Goal: Task Accomplishment & Management: Manage account settings

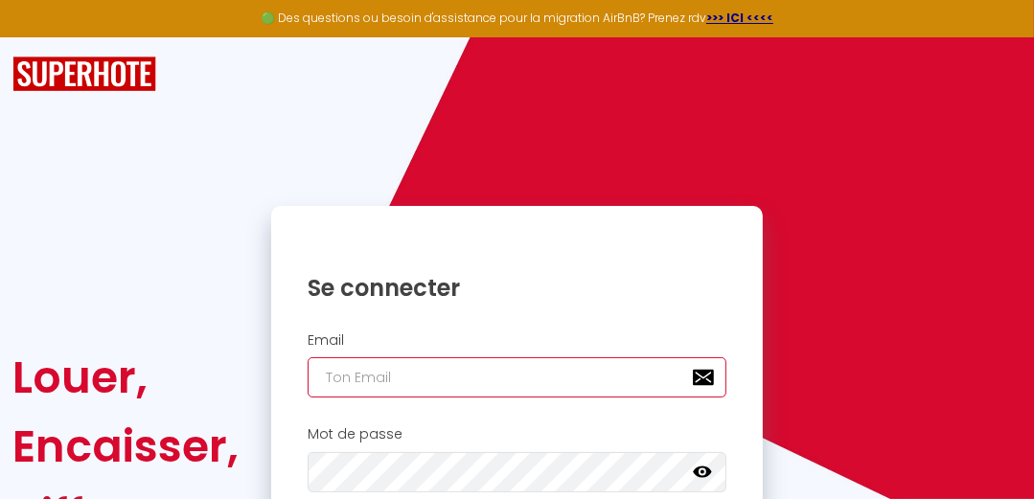
type input "[EMAIL_ADDRESS][DOMAIN_NAME]"
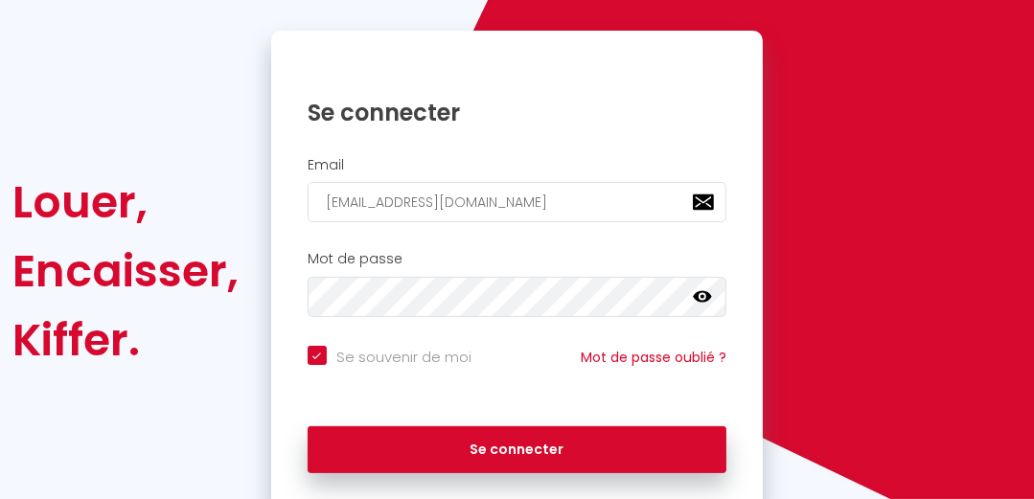
scroll to position [222, 0]
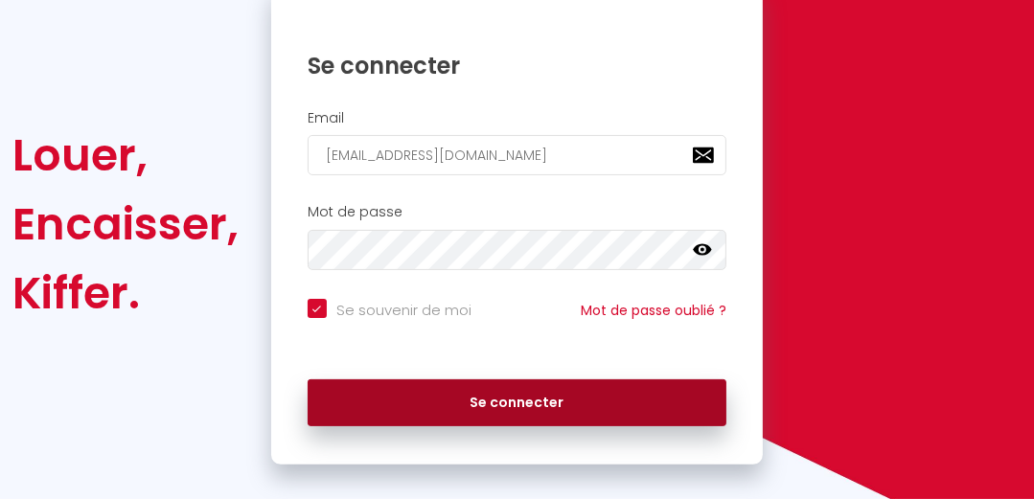
click at [665, 387] on button "Se connecter" at bounding box center [517, 403] width 419 height 48
checkbox input "true"
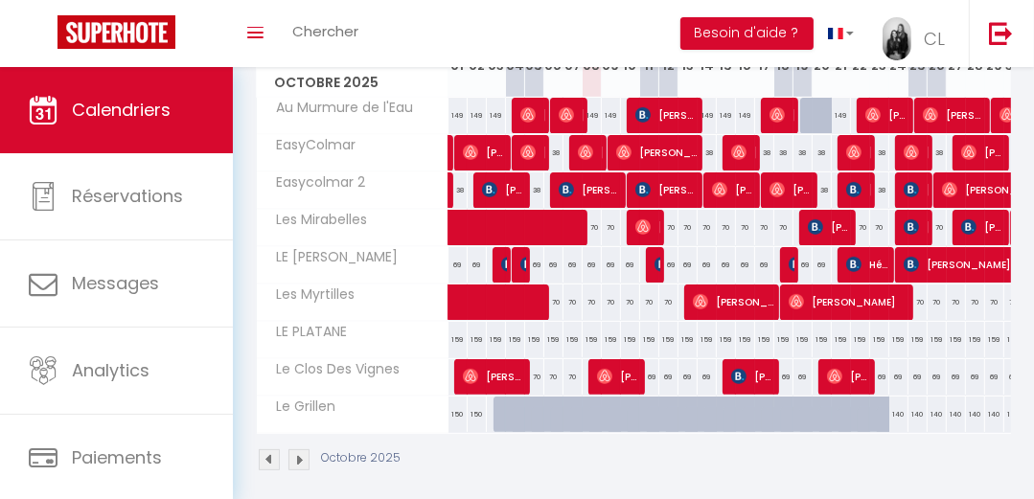
scroll to position [301, 0]
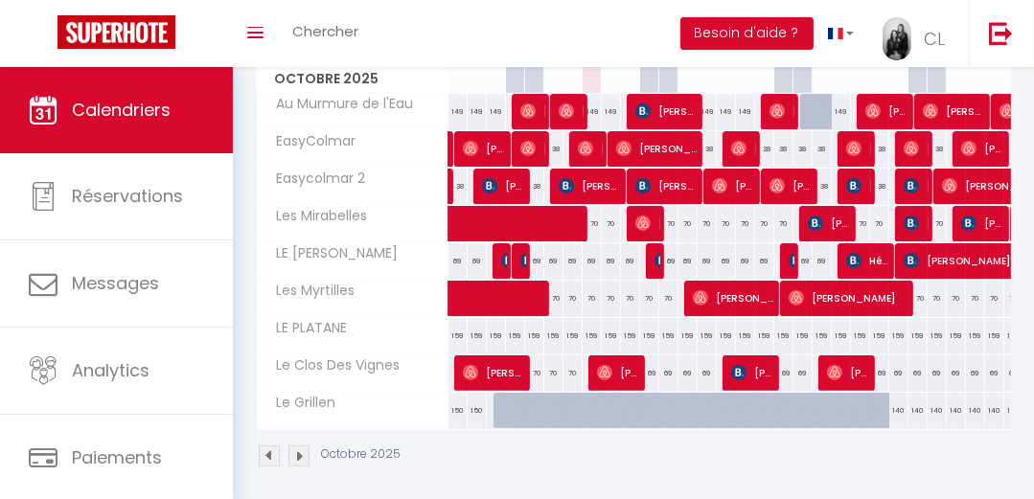
drag, startPoint x: 553, startPoint y: 481, endPoint x: 607, endPoint y: 483, distance: 53.7
click at [607, 483] on section "Octobre 2025 Gestion des prix Nb Nuits minimum Règles Disponibilité Octobre 202…" at bounding box center [633, 218] width 755 height 537
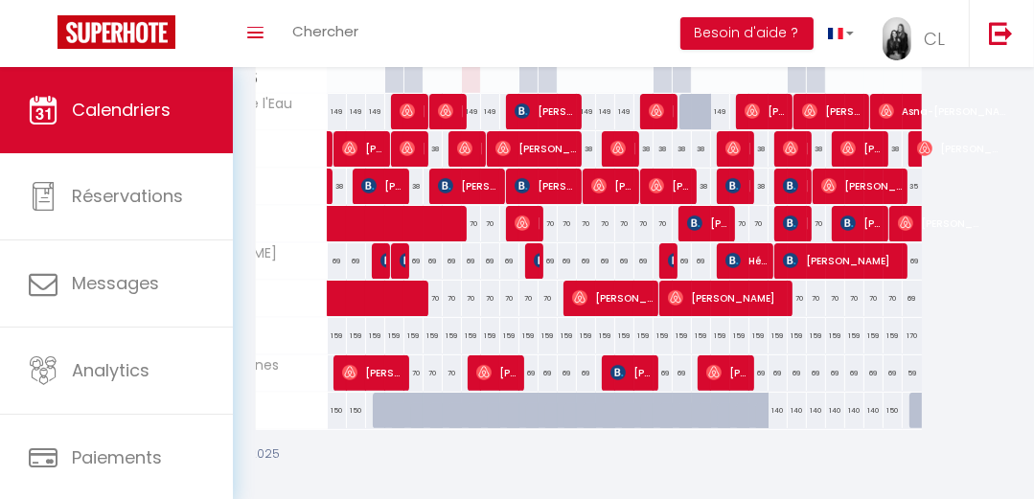
scroll to position [0, 0]
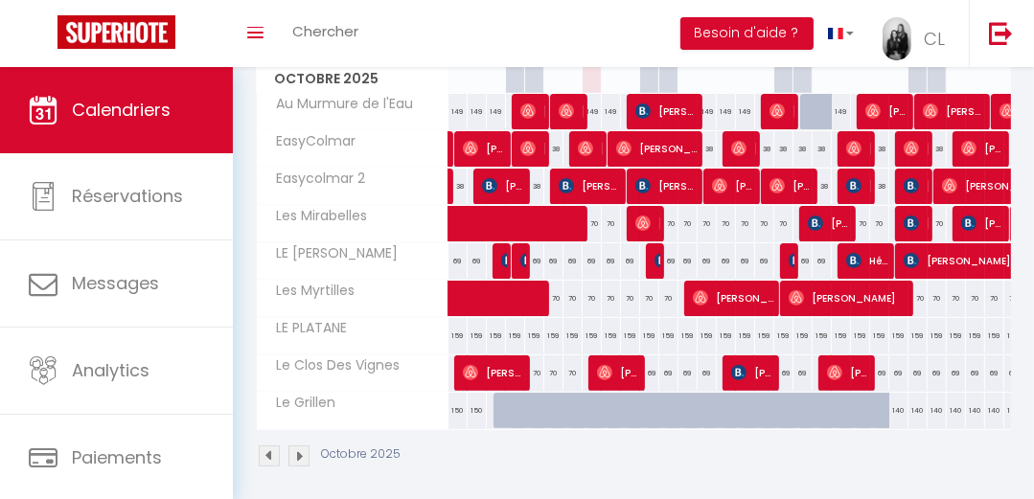
click at [298, 402] on span "Le Grillen" at bounding box center [300, 403] width 81 height 21
click at [258, 40] on link "Toggle menubar" at bounding box center [255, 33] width 45 height 67
click at [336, 26] on span "Chercher" at bounding box center [325, 31] width 66 height 20
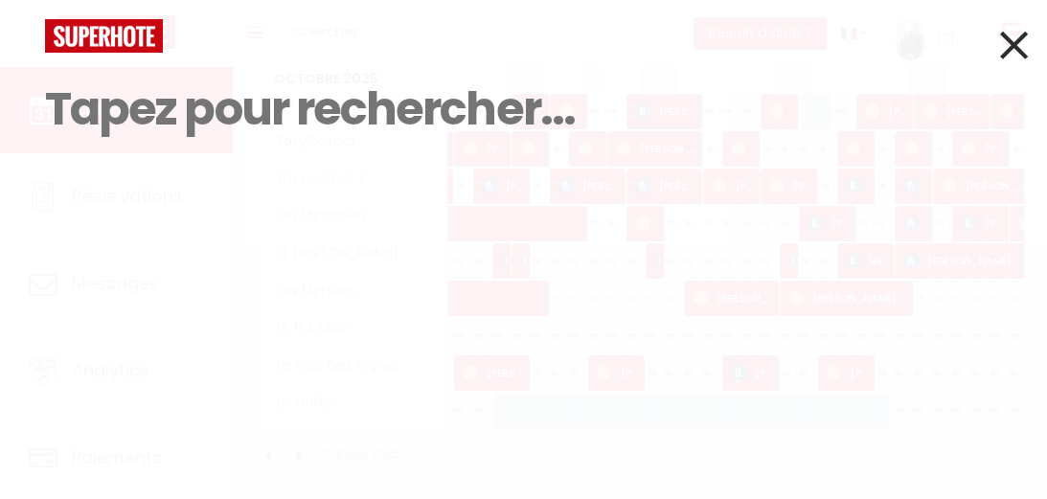
click at [1014, 43] on icon at bounding box center [1014, 45] width 28 height 48
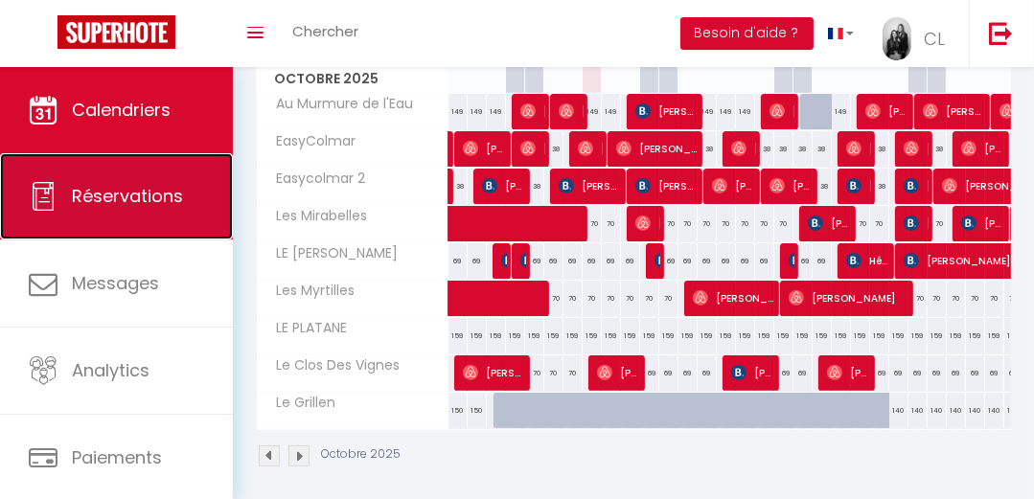
click at [125, 238] on link "Réservations" at bounding box center [116, 196] width 233 height 86
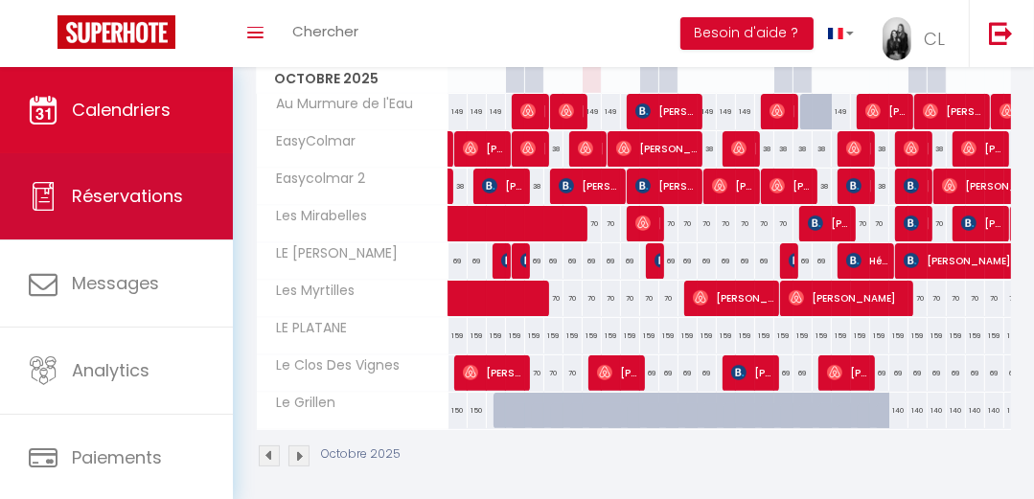
select select "not_cancelled"
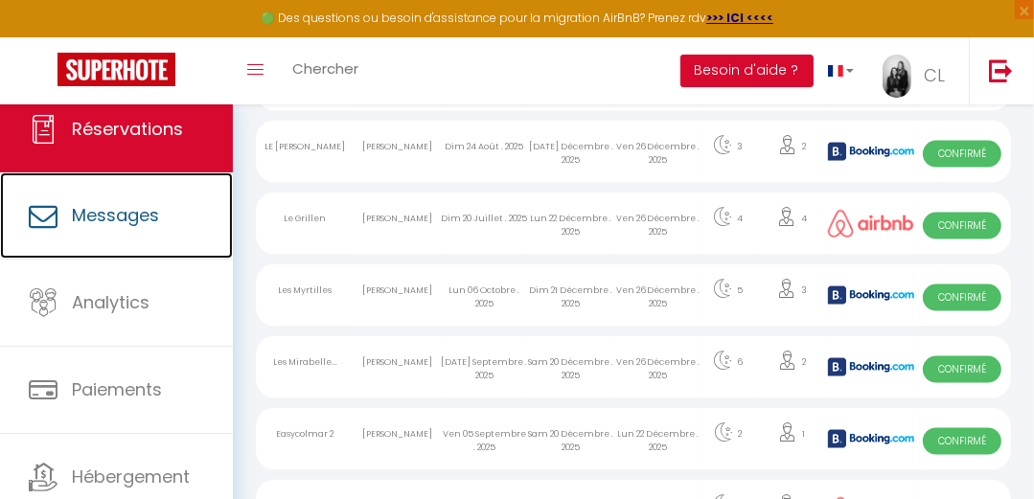
scroll to position [172, 0]
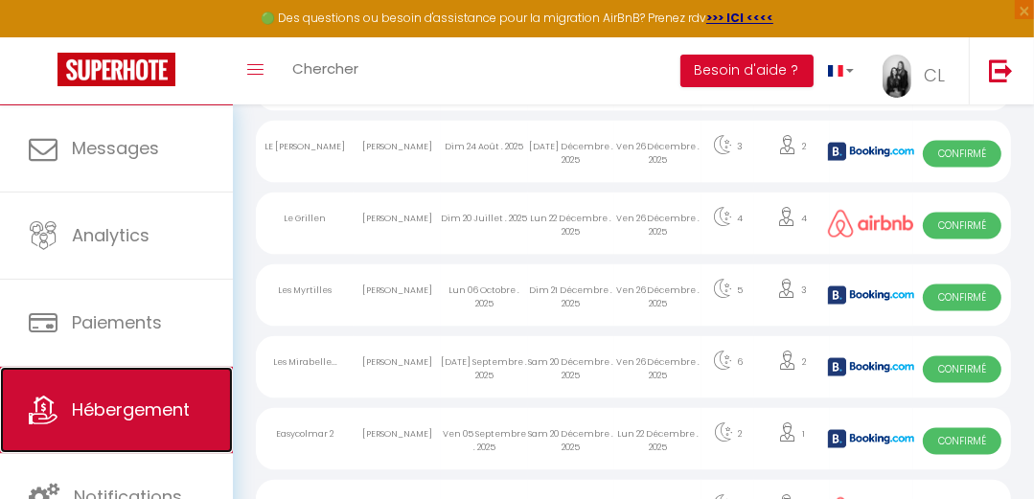
click at [148, 398] on span "Hébergement" at bounding box center [131, 410] width 118 height 24
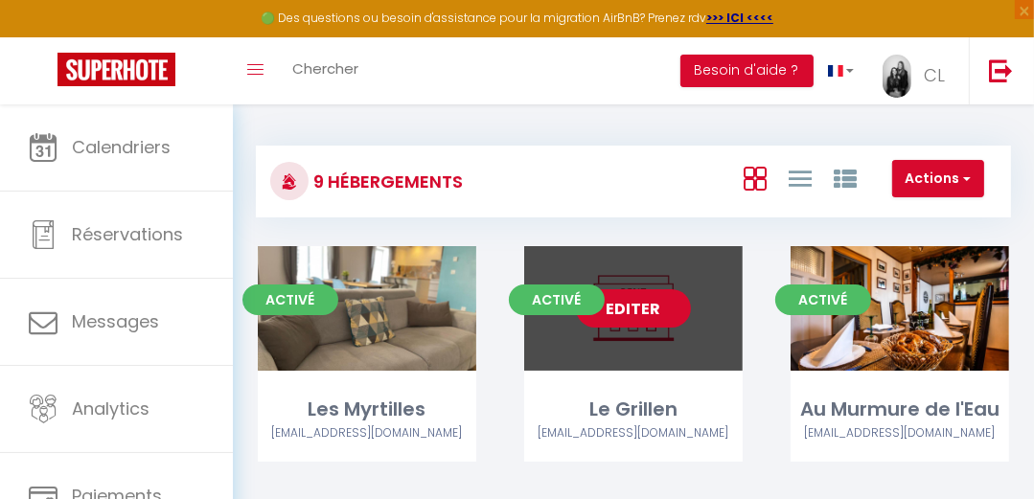
click at [683, 319] on link "Editer" at bounding box center [633, 308] width 115 height 38
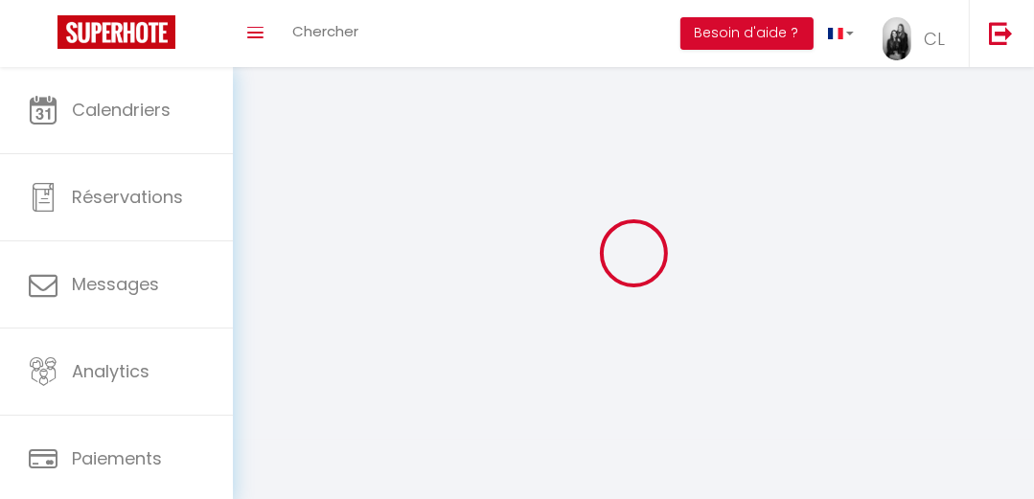
select select "1"
select select "28"
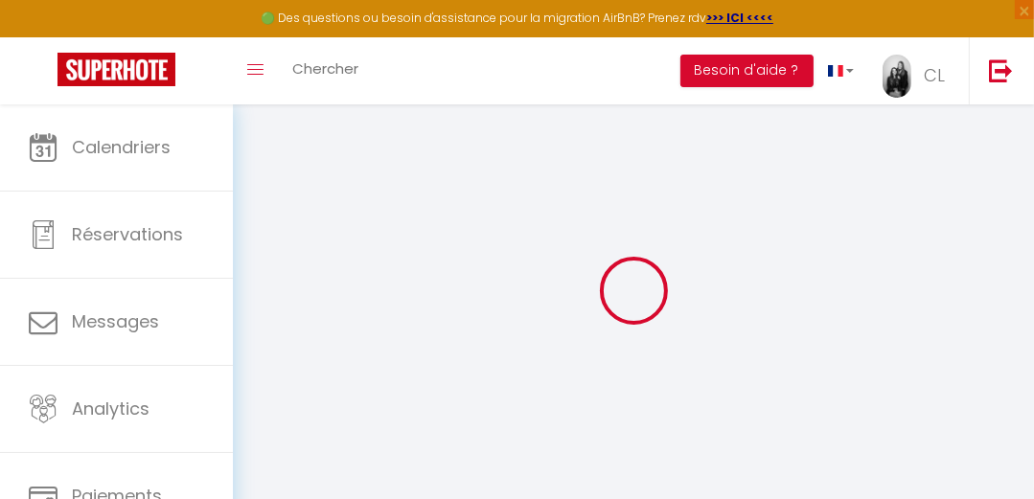
select select
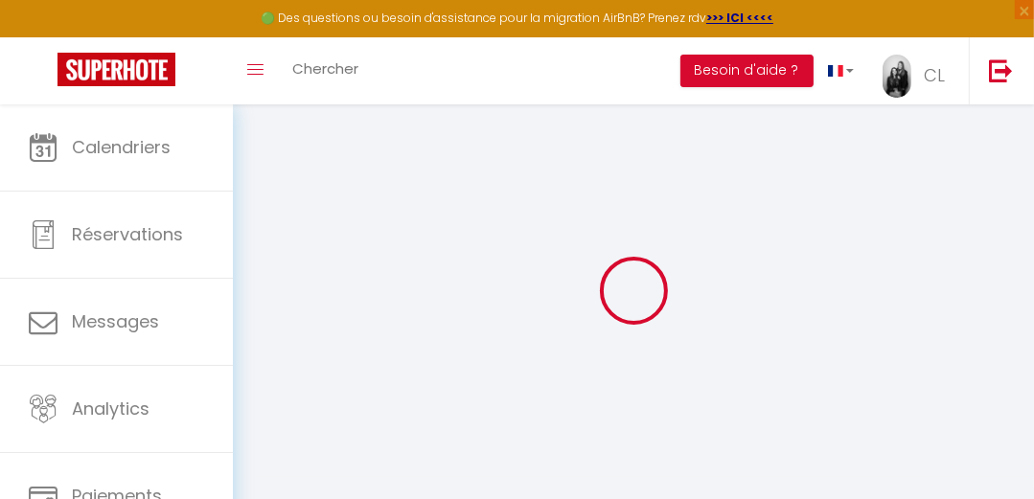
select select
checkbox input "false"
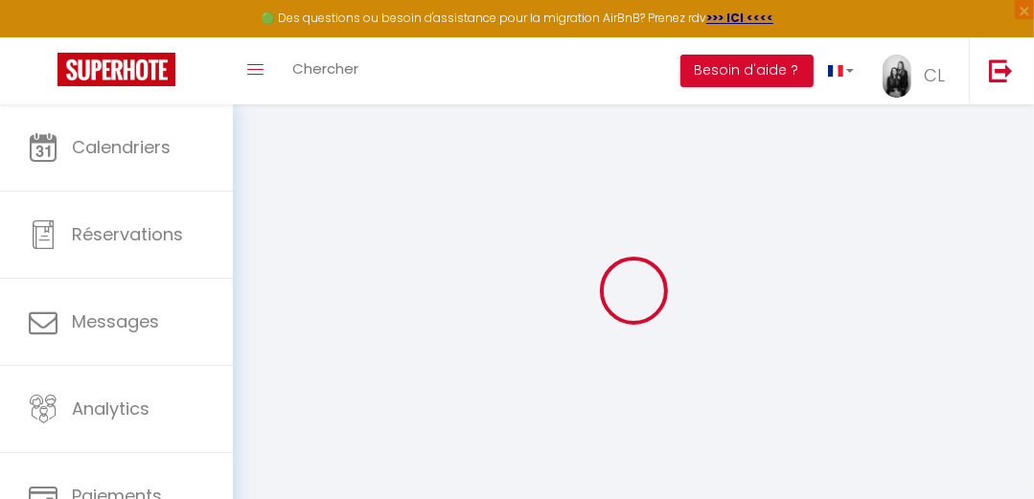
select select
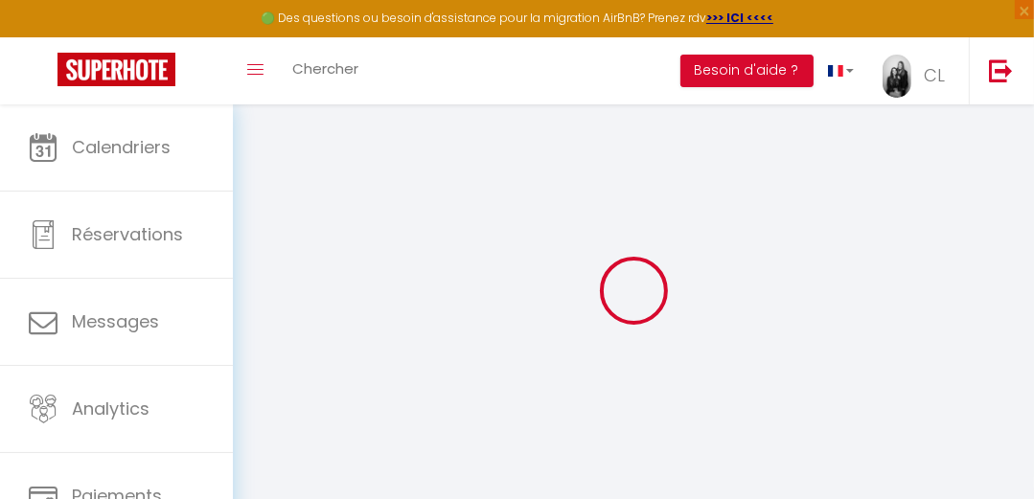
select select
checkbox input "false"
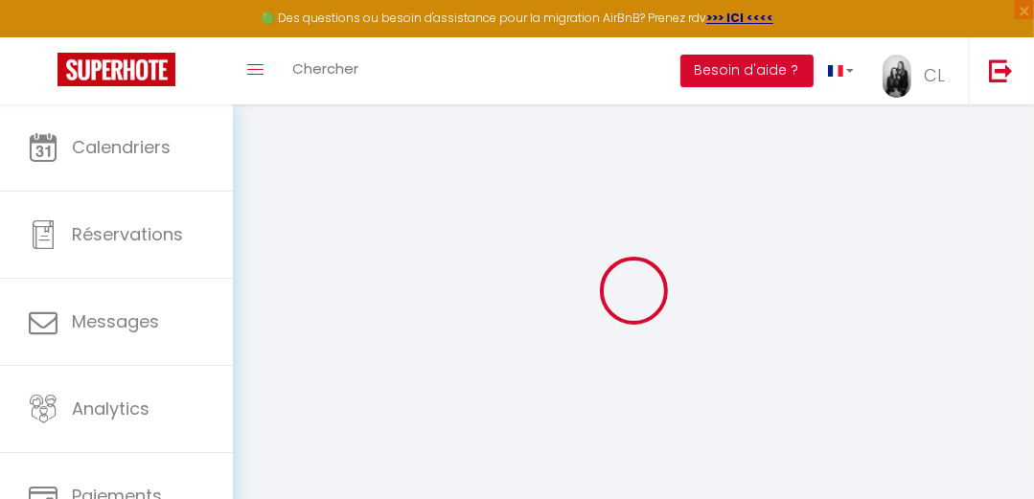
checkbox input "false"
select select
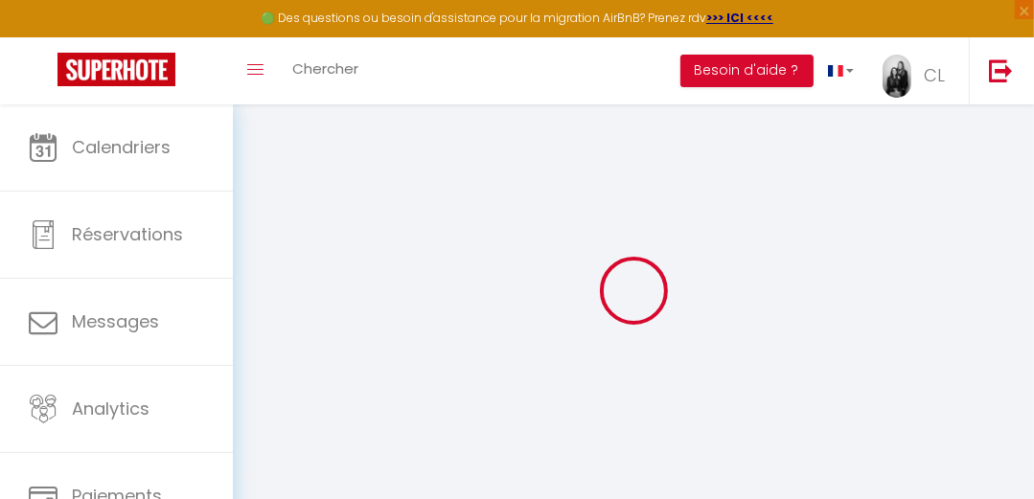
select select
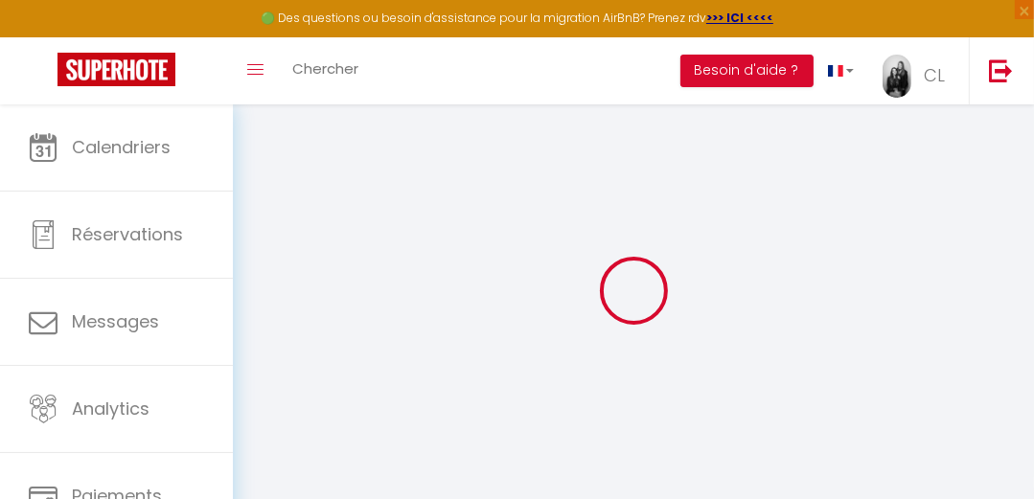
checkbox input "false"
select select
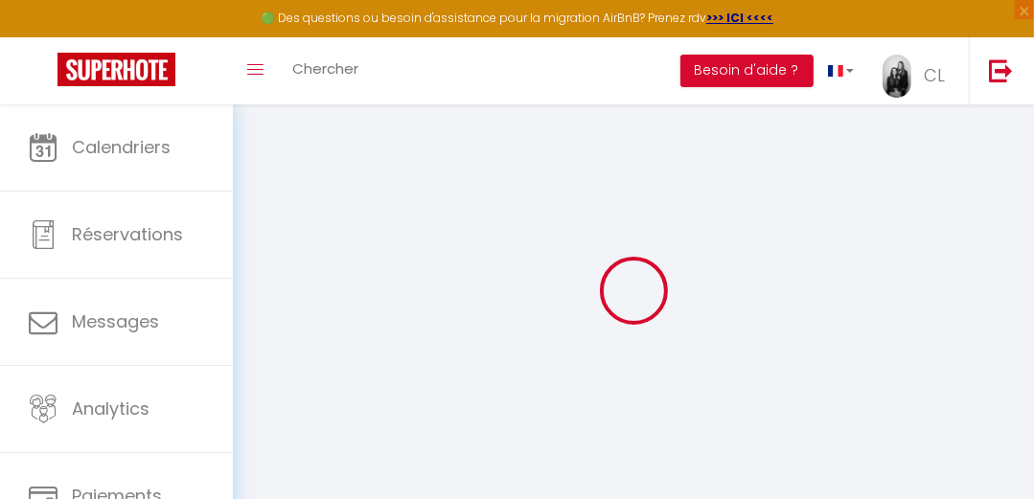
select select
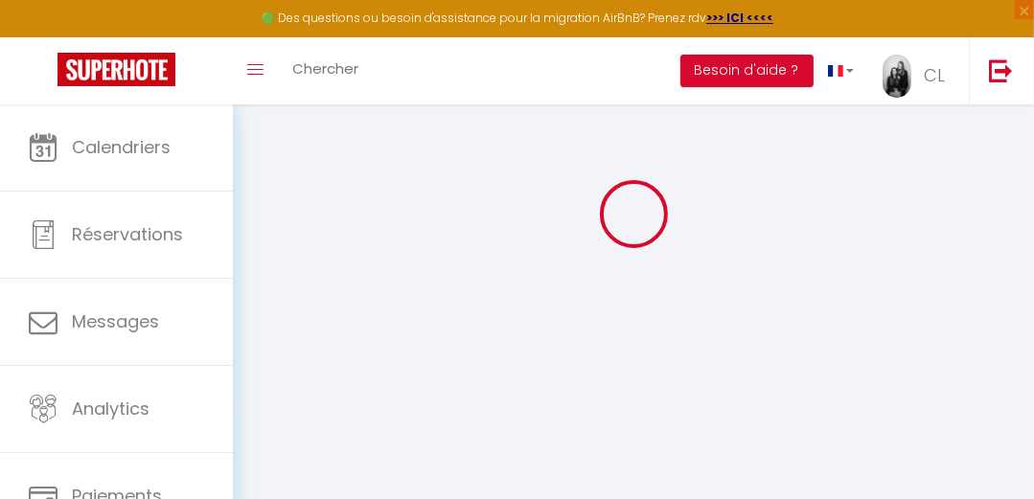
select select
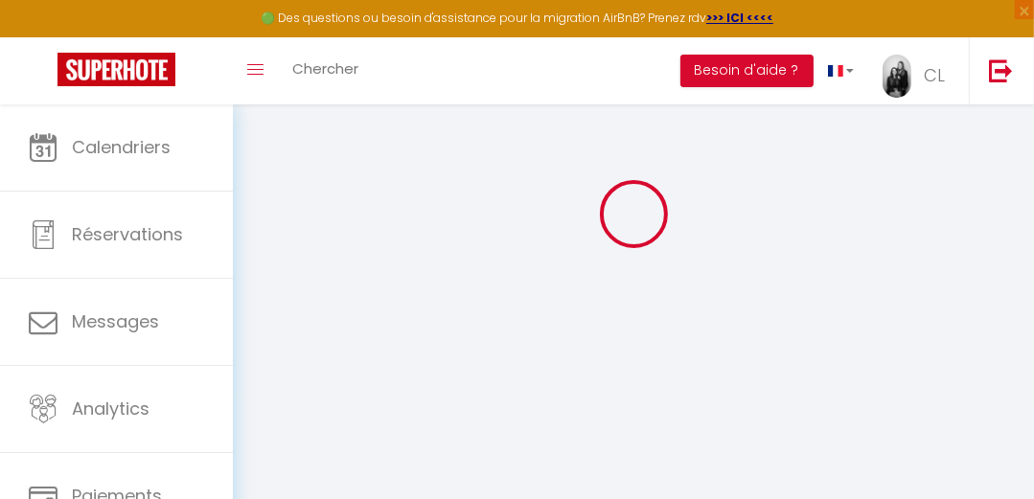
select select
checkbox input "false"
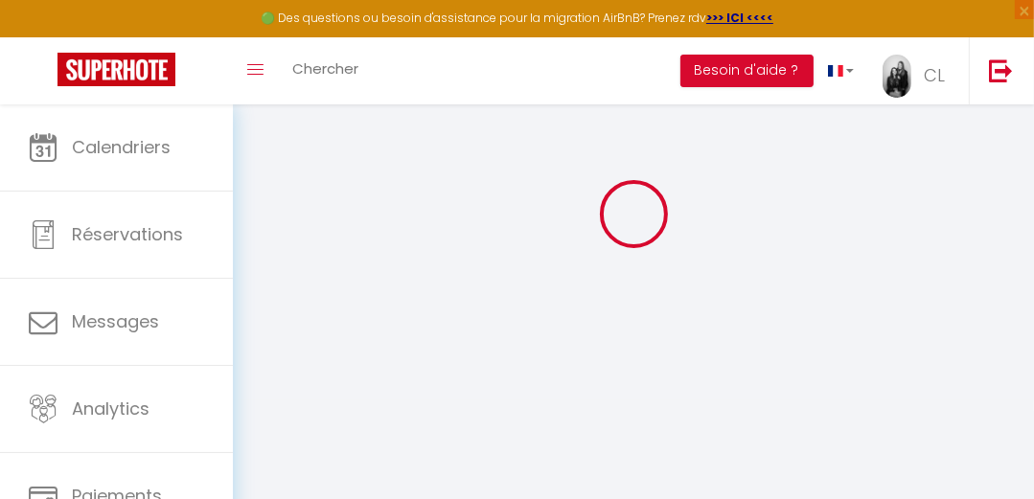
select select
type input "Le Grillen"
type input "[PERSON_NAME]"
type input "Hoarau"
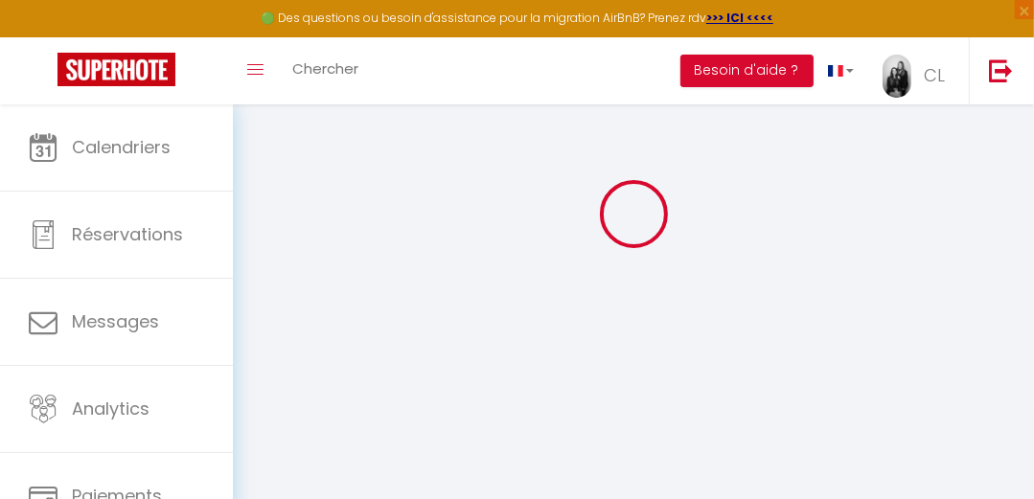
type input "[STREET_ADDRESS]"
type input "68000"
type input "COLMAR"
select select "6"
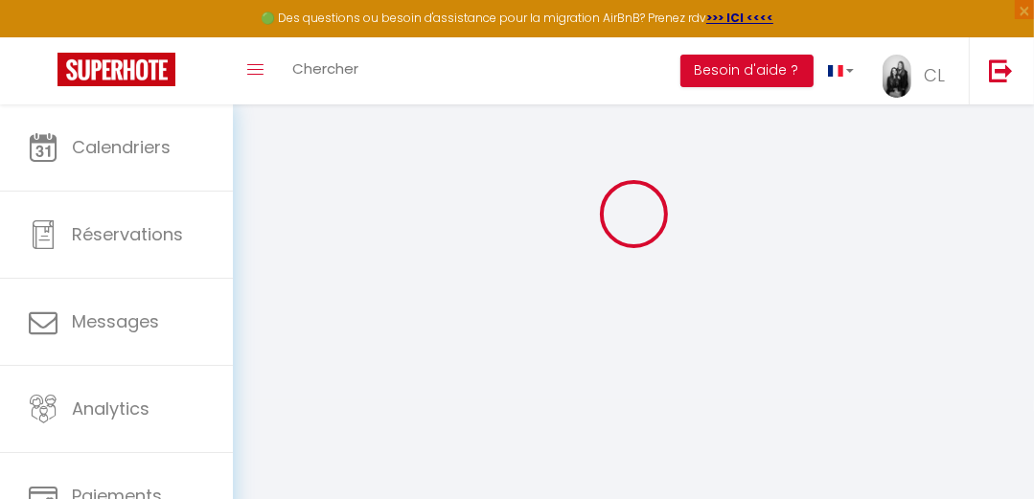
select select "3"
select select "2"
type input "140"
type input "89"
select select
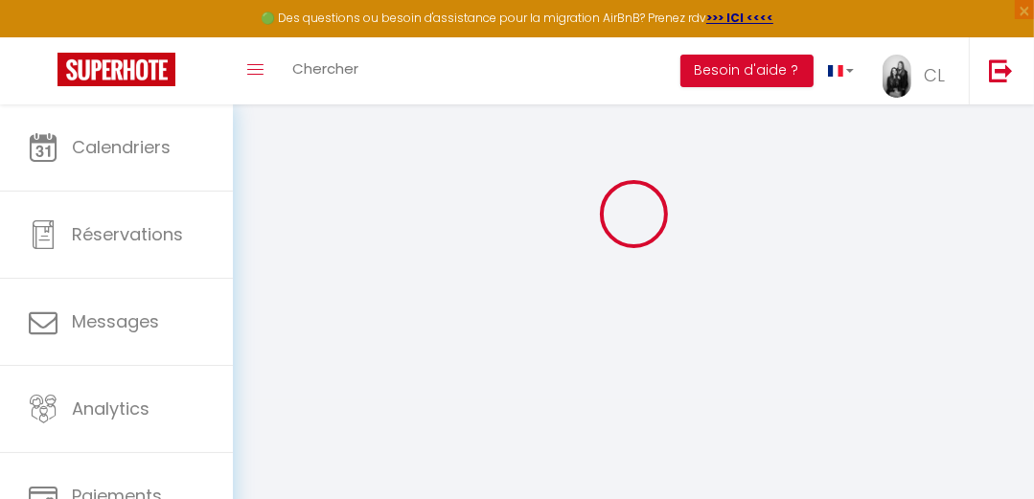
select select
type input "[STREET_ADDRESS]"
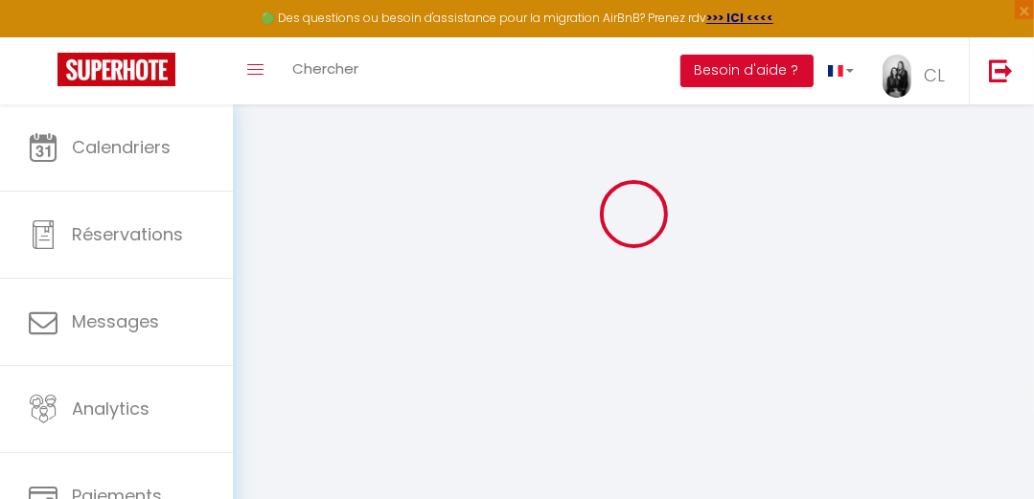
type input "68000"
type input "COLMAR"
type input "[EMAIL_ADDRESS][DOMAIN_NAME]"
select select
checkbox input "false"
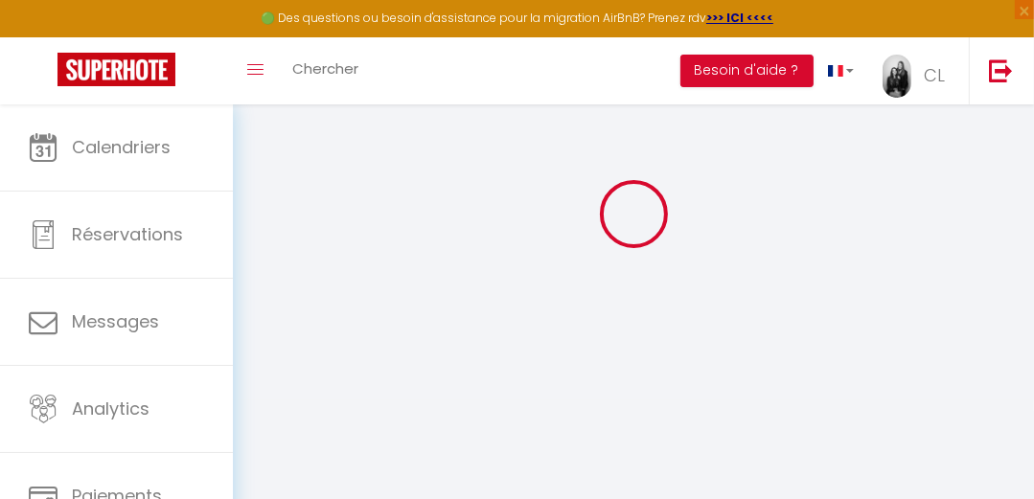
checkbox input "false"
type input "22"
type input "75"
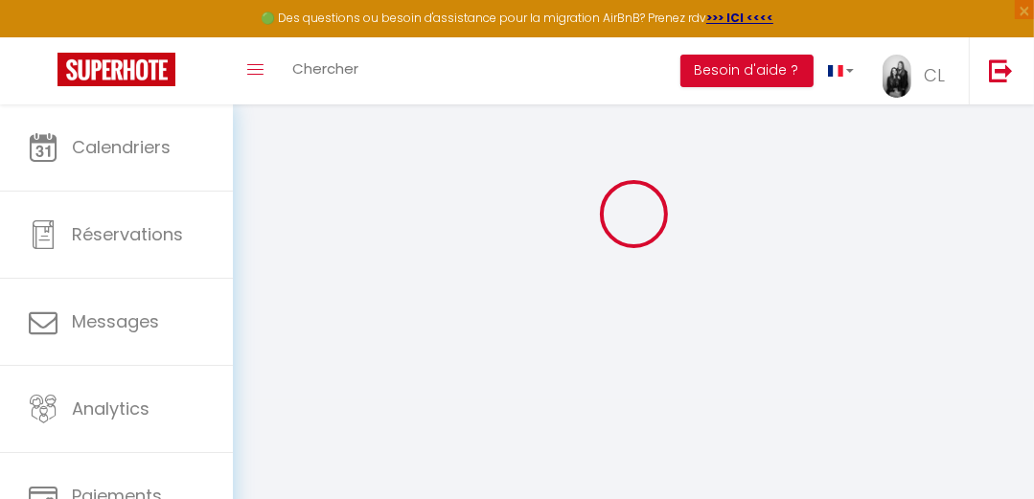
type input "0"
type input "15"
type input "0"
select select
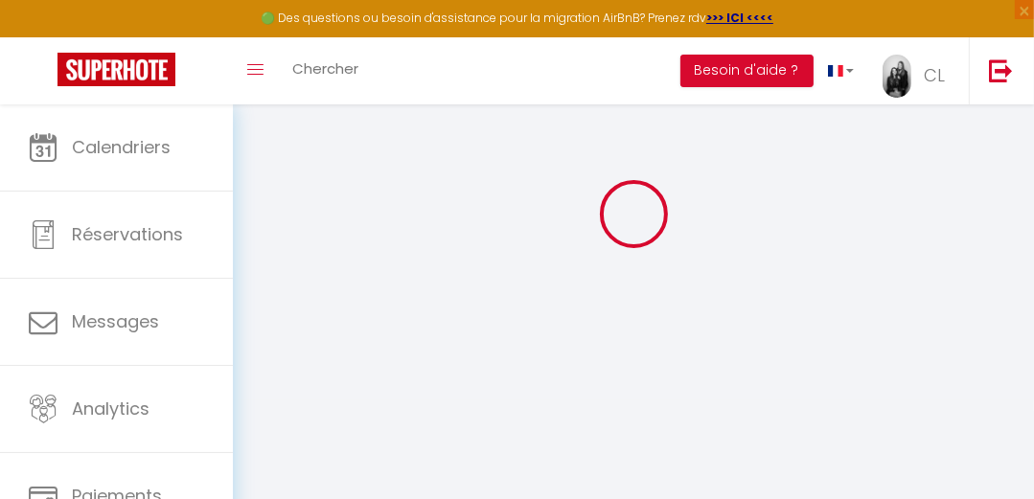
select select
checkbox input "false"
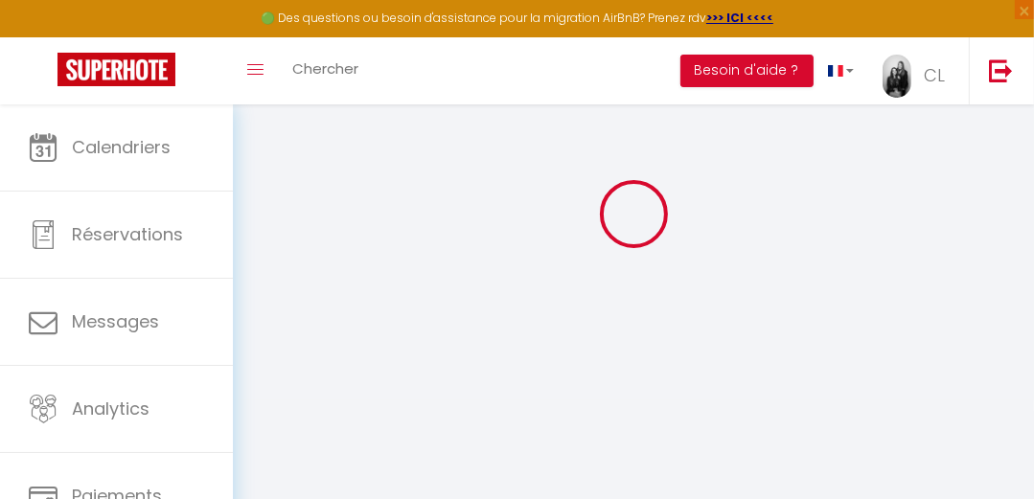
checkbox input "false"
select select
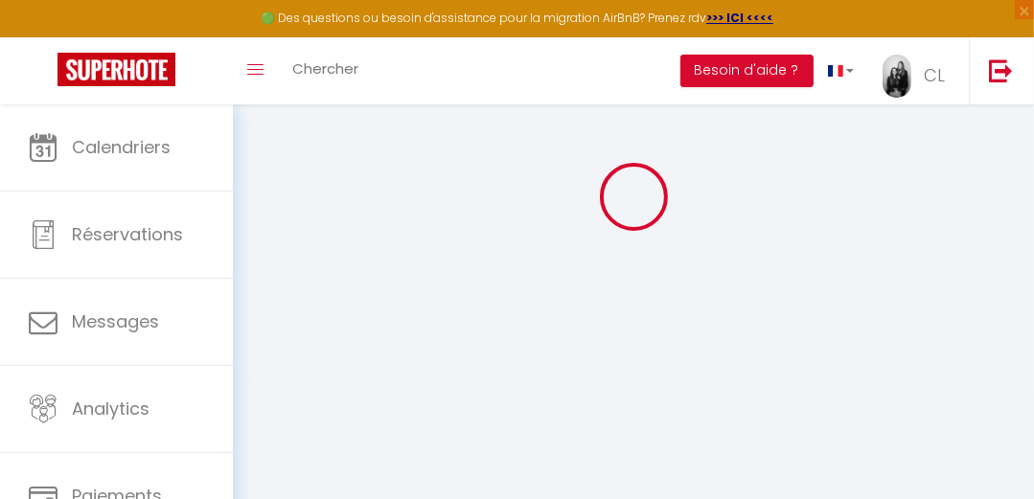
select select
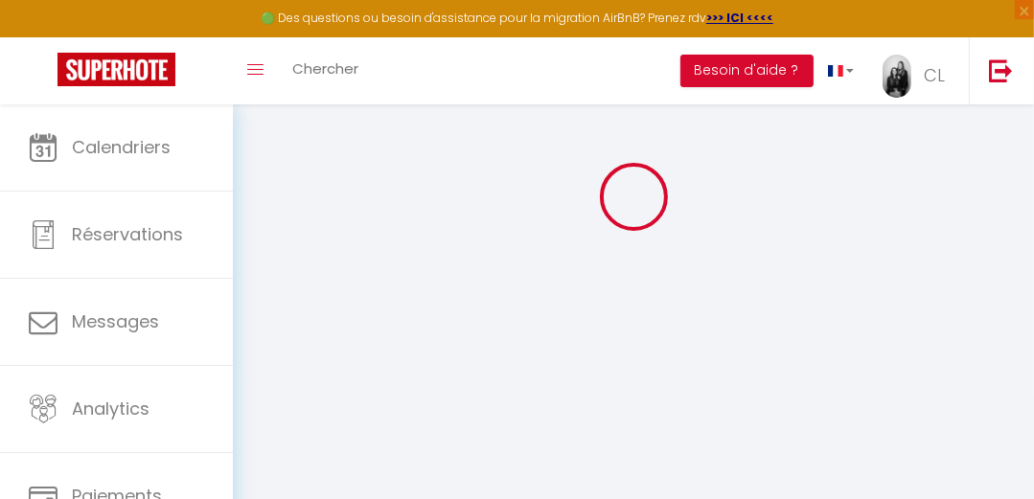
checkbox input "false"
select select "17:00"
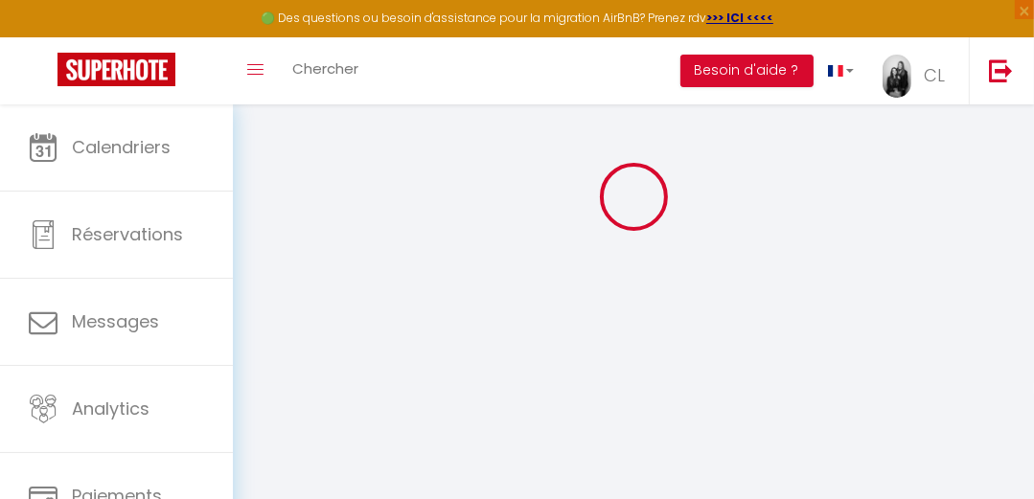
select select "23:45"
select select "11:00"
select select "30"
select select "120"
select select
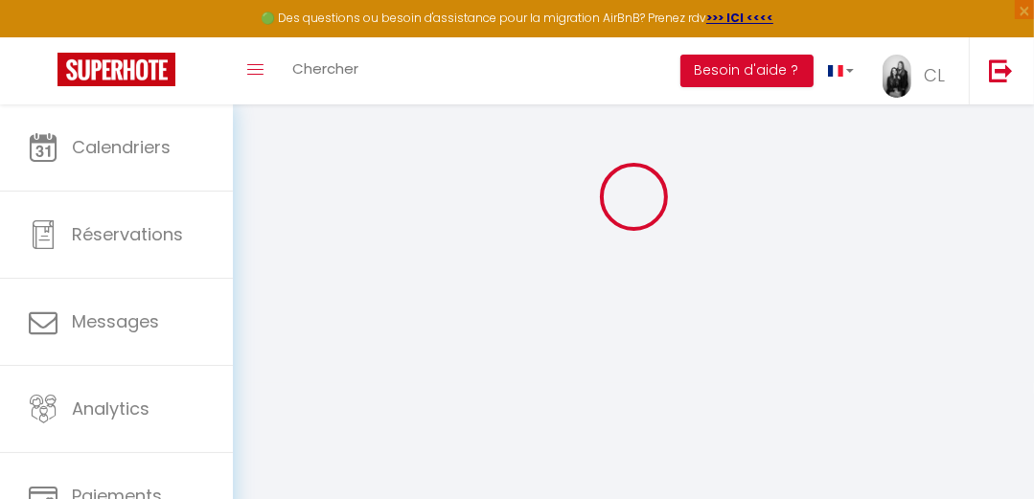
checkbox input "false"
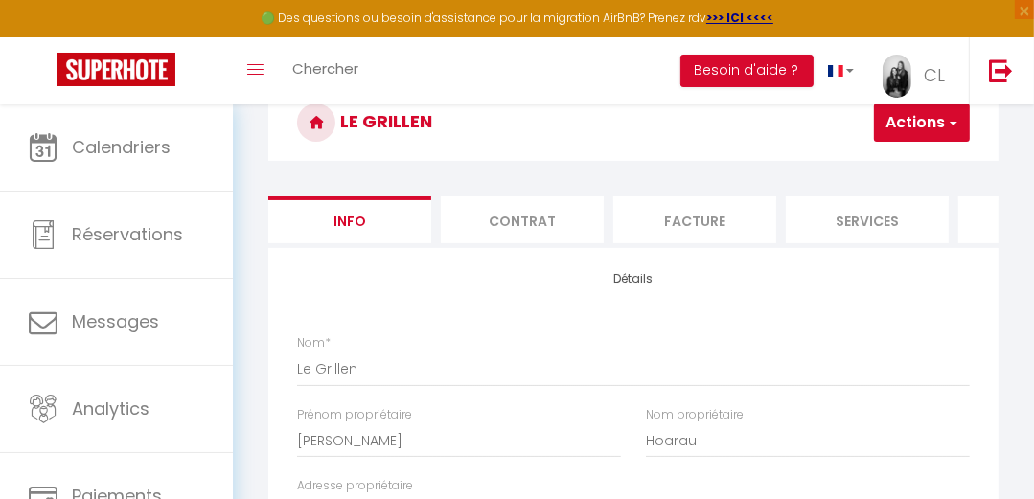
select select
checkbox input "false"
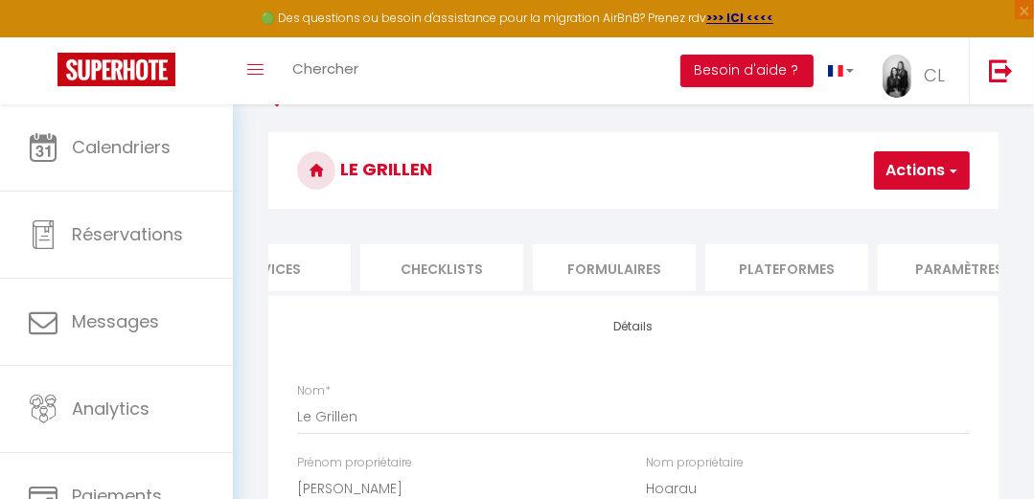
scroll to position [0, 601]
click at [775, 267] on li "Plateformes" at bounding box center [783, 267] width 163 height 47
select select
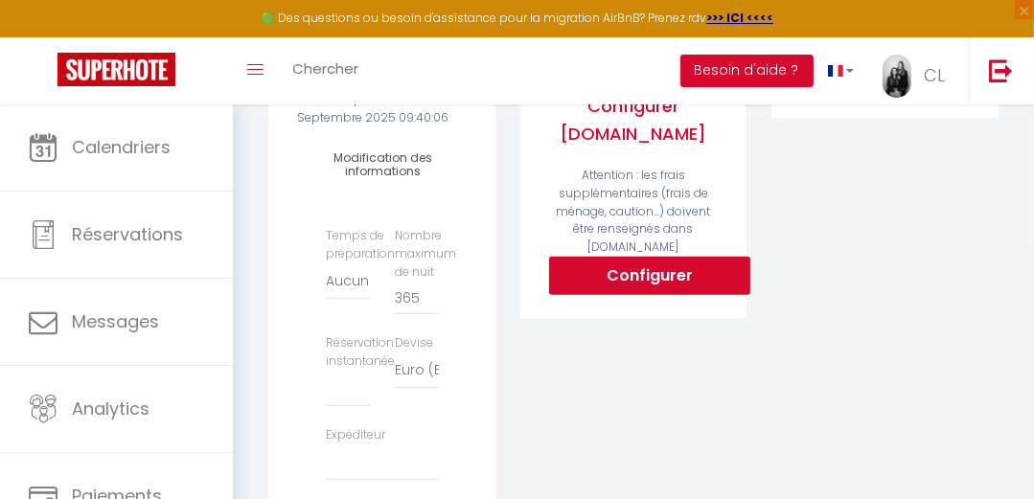
scroll to position [499, 0]
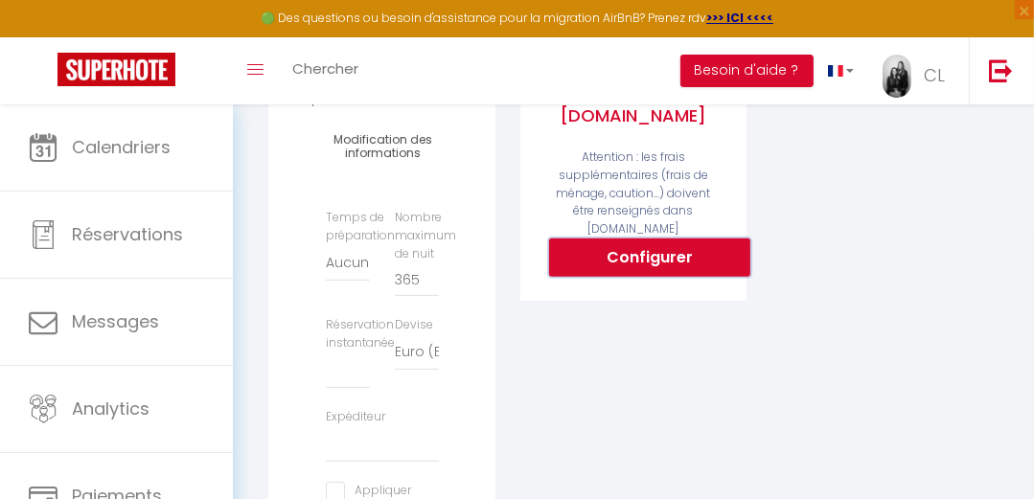
click at [715, 259] on button "Configurer" at bounding box center [649, 258] width 201 height 38
select select
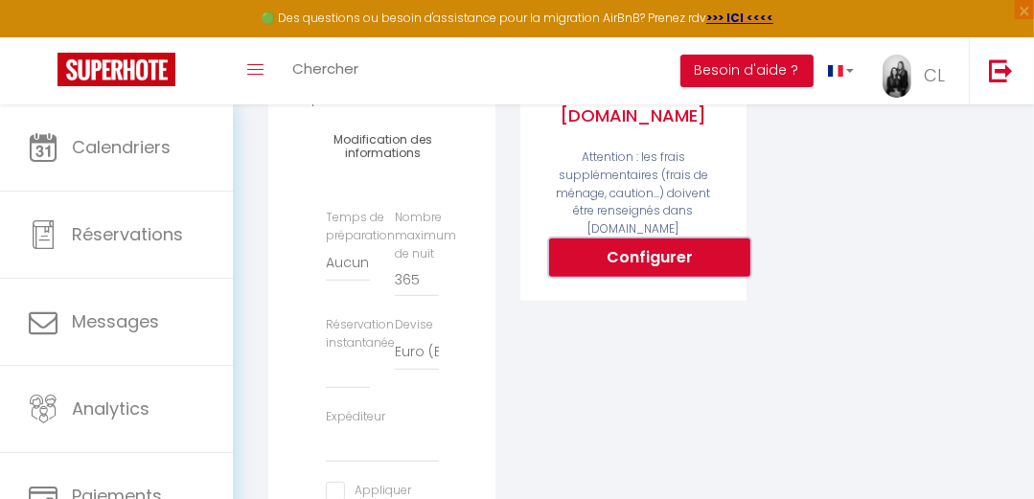
type input "[EMAIL_ADDRESS][DOMAIN_NAME]"
select select
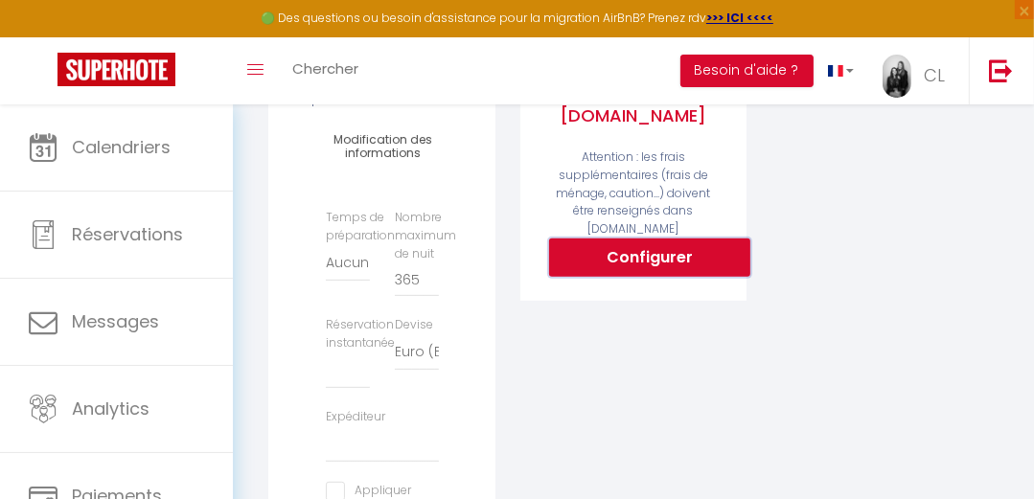
select select
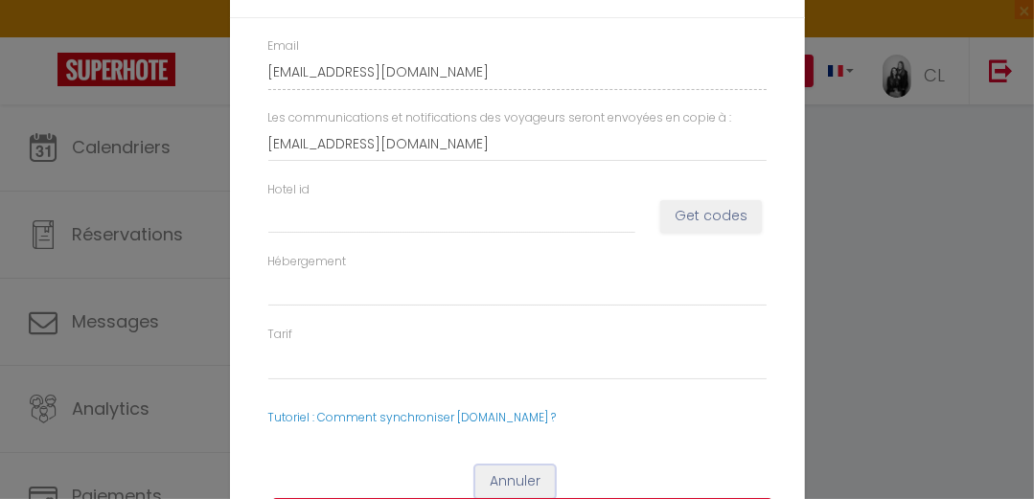
click at [507, 473] on button "Annuler" at bounding box center [515, 482] width 80 height 33
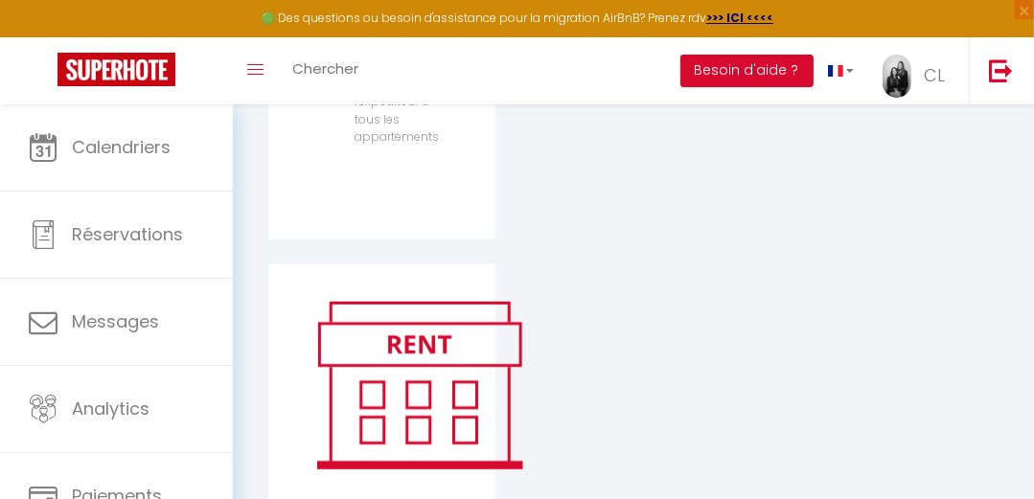
scroll to position [1100, 0]
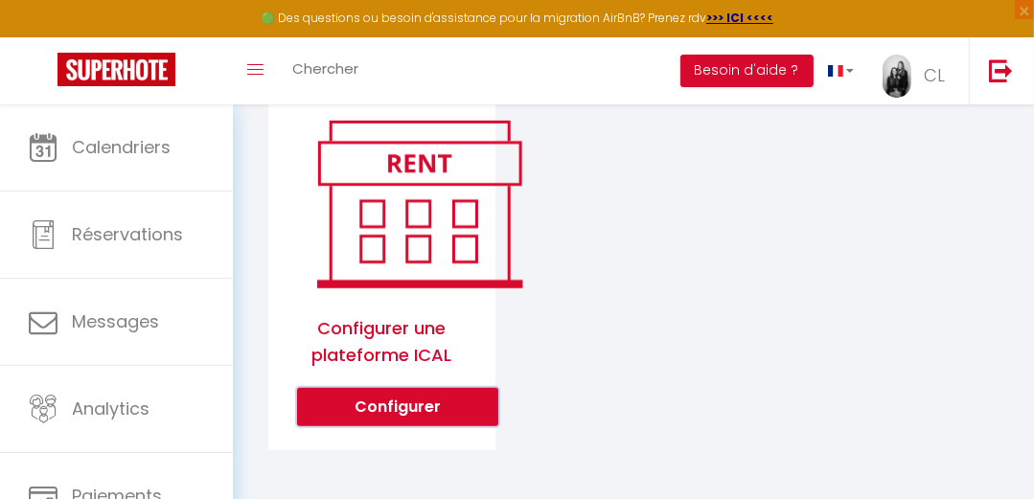
click at [402, 416] on button "Configurer" at bounding box center [397, 407] width 201 height 38
select select "1"
select select
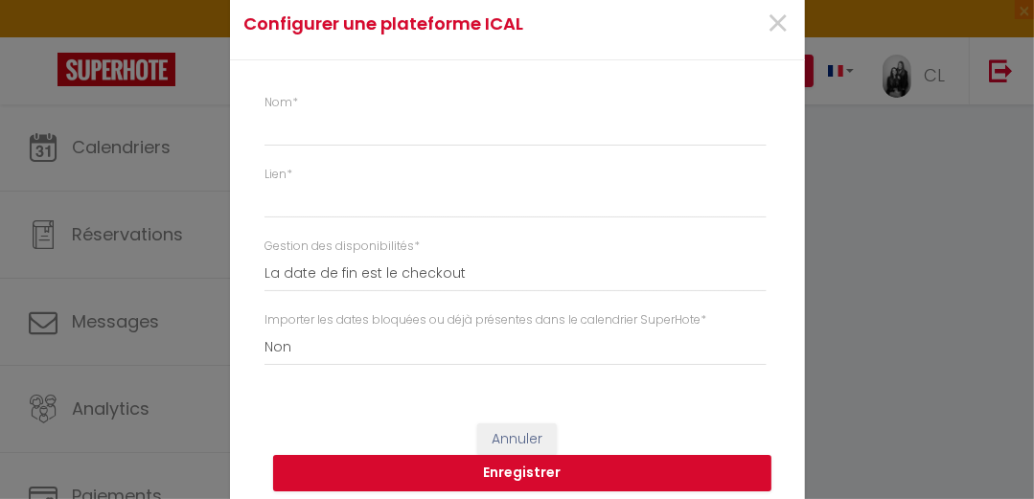
click at [329, 107] on div "Nom *" at bounding box center [521, 120] width 514 height 53
click at [331, 146] on input "Nom *" at bounding box center [514, 129] width 501 height 34
click at [767, 27] on span "×" at bounding box center [779, 23] width 24 height 57
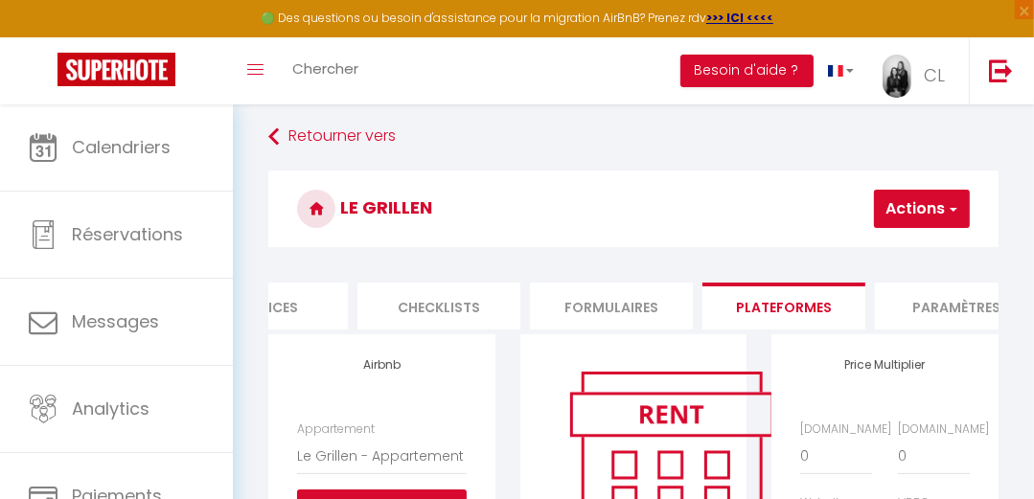
scroll to position [5, 0]
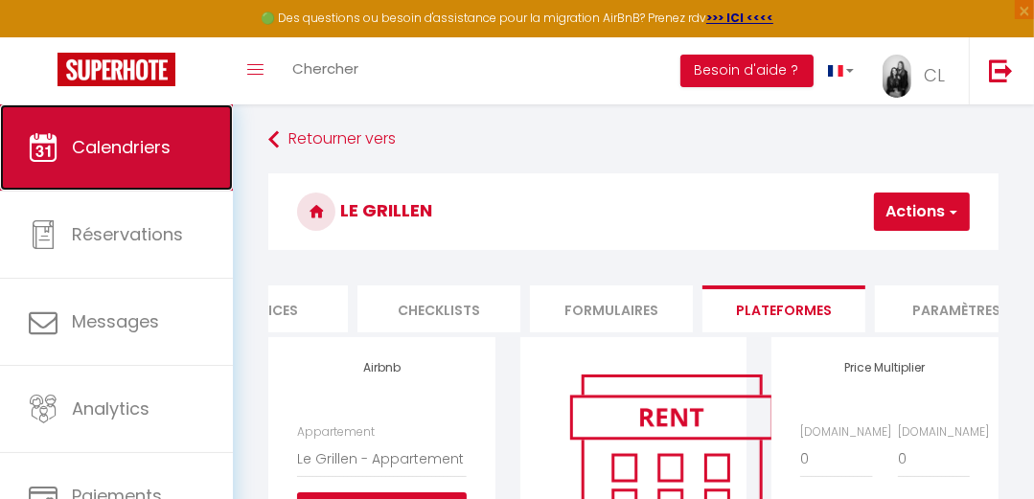
click at [124, 142] on span "Calendriers" at bounding box center [121, 147] width 99 height 24
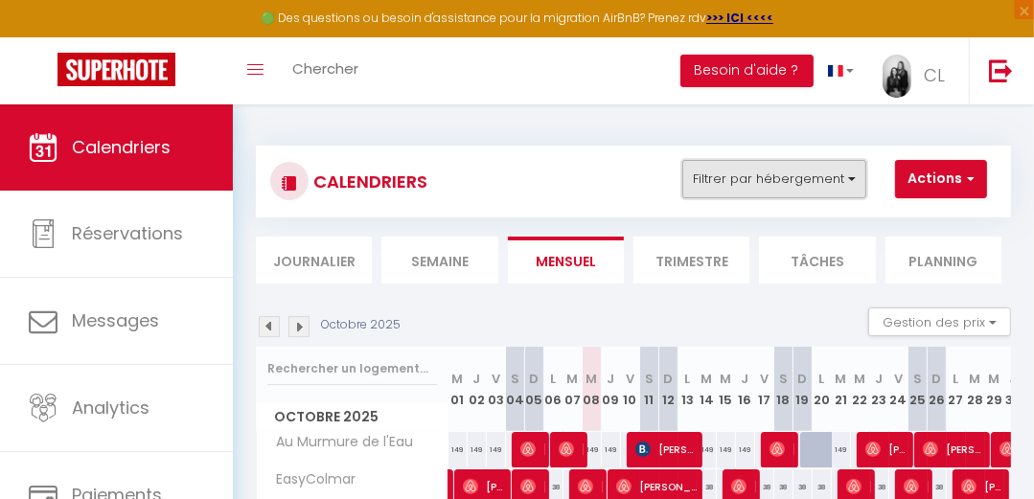
click at [788, 184] on button "Filtrer par hébergement" at bounding box center [774, 179] width 184 height 38
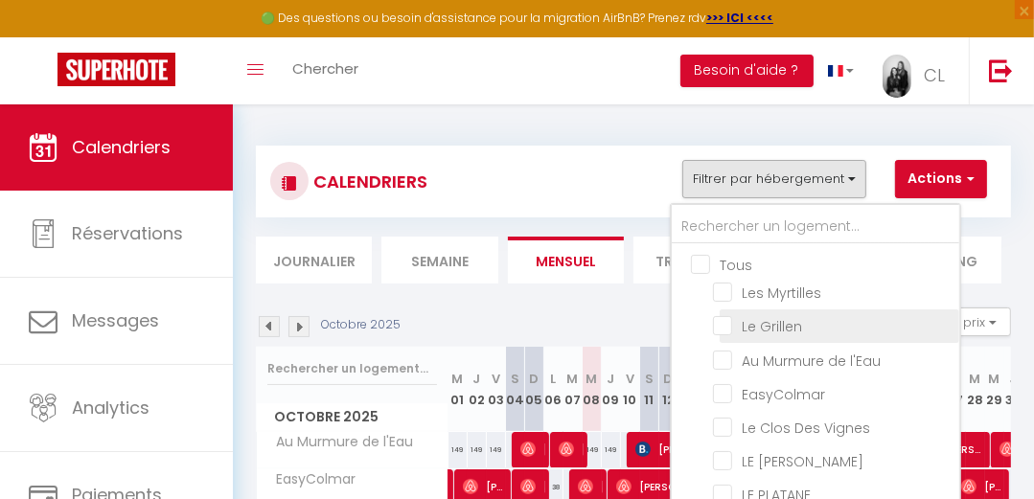
click at [740, 327] on input "Le Grillen" at bounding box center [833, 324] width 240 height 19
checkbox input "true"
checkbox input "false"
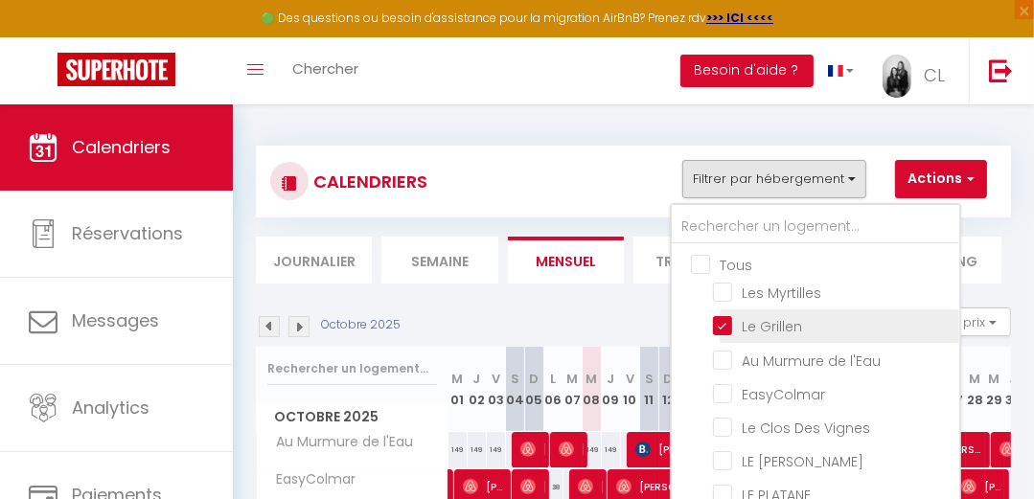
checkbox input "false"
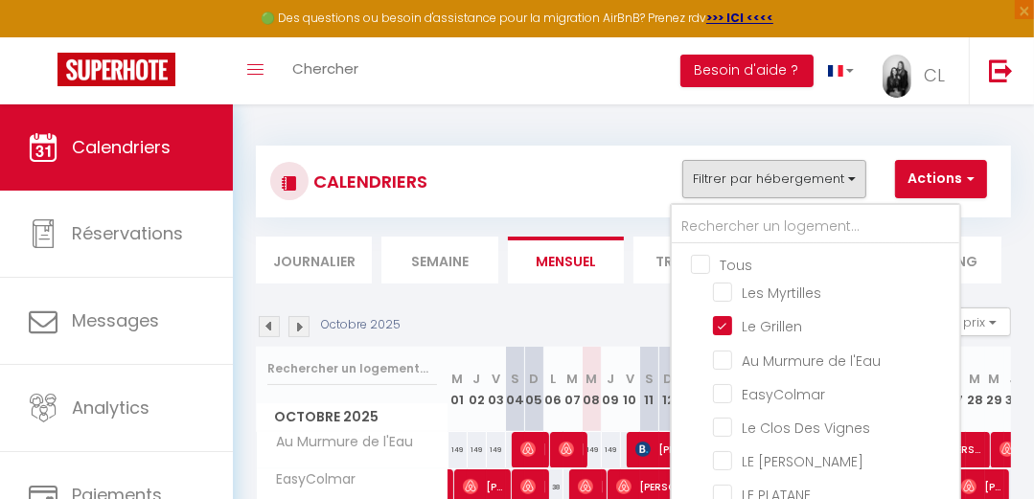
click at [946, 197] on ul "Filtrer par hébergement Tous Les Myrtilles Le Grillen Au Murmure de l'Eau EasyC…" at bounding box center [823, 179] width 327 height 38
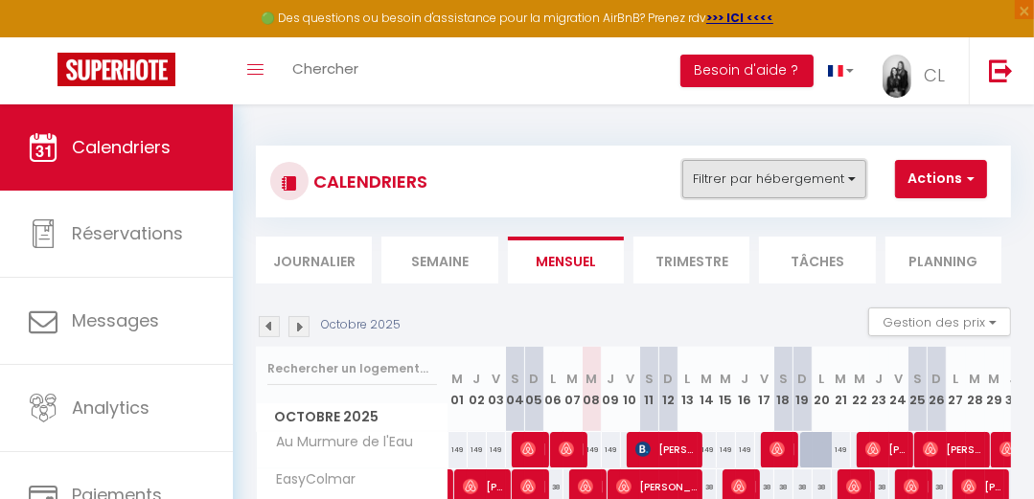
click at [842, 178] on button "Filtrer par hébergement" at bounding box center [774, 179] width 184 height 38
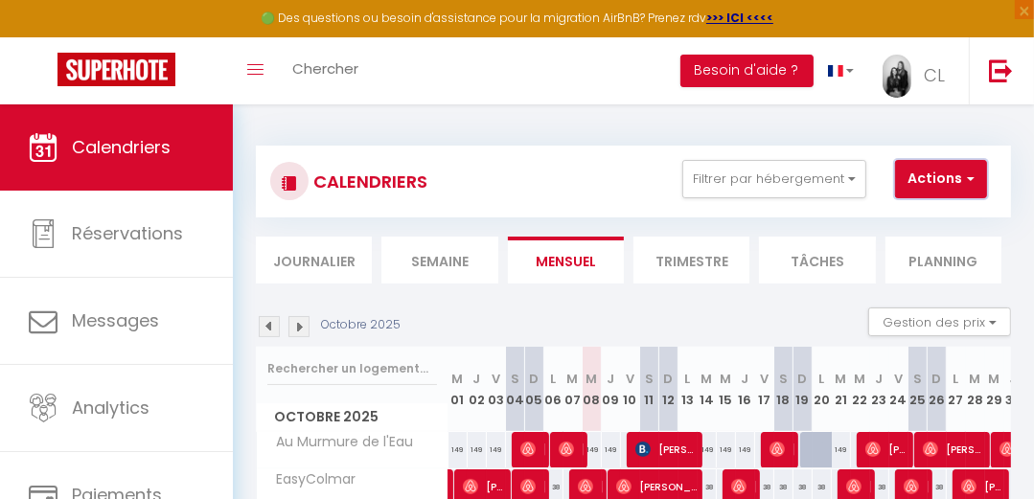
click at [927, 193] on button "Actions" at bounding box center [941, 179] width 92 height 38
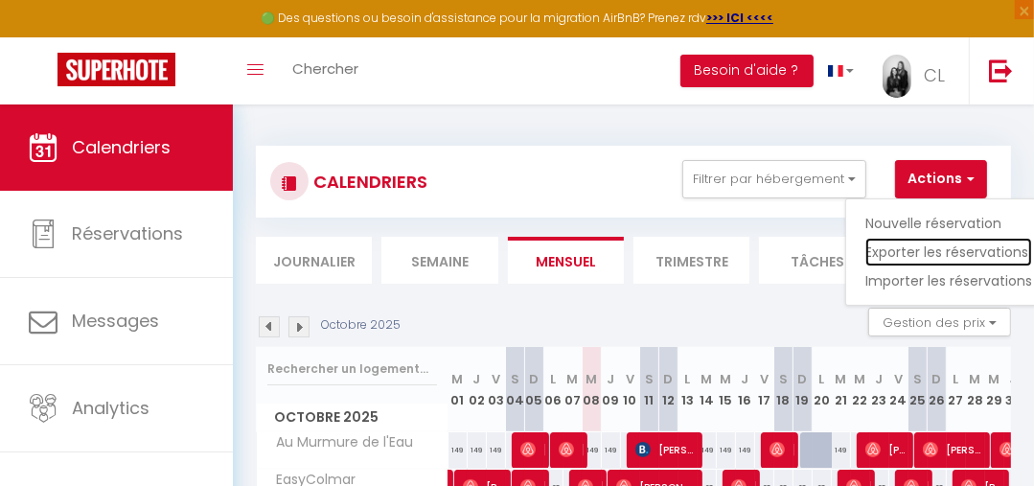
click at [910, 245] on link "Exporter les réservations" at bounding box center [948, 252] width 167 height 29
type input "[EMAIL_ADDRESS][DOMAIN_NAME]"
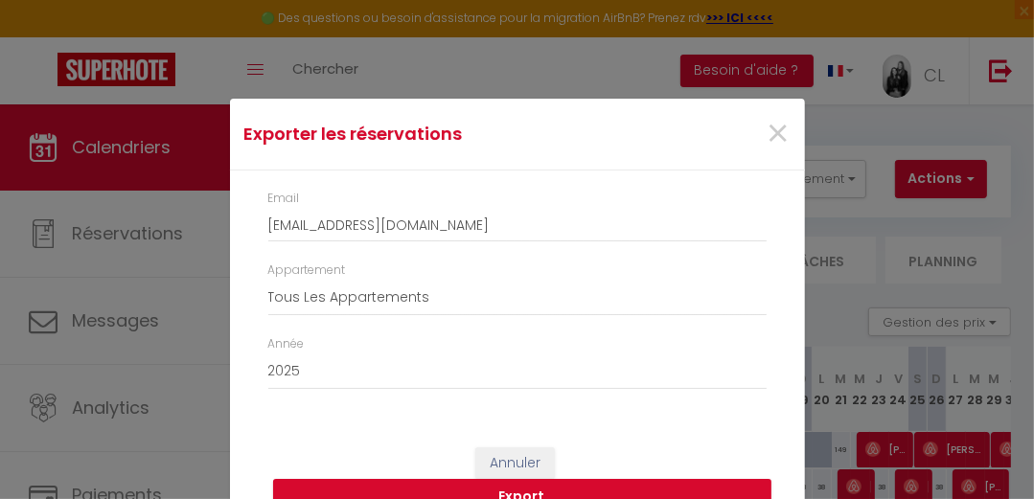
scroll to position [34, 0]
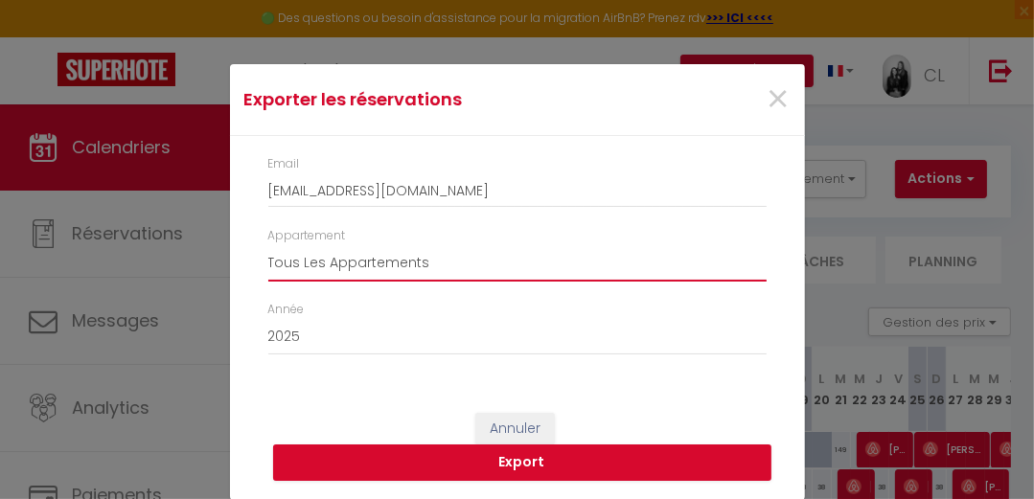
click at [355, 261] on select "Tous Les Appartements Les Myrtilles Le Grillen Au Murmure de l'Eau EasyColmar L…" at bounding box center [517, 263] width 498 height 36
select select "77615"
click at [268, 245] on select "Tous Les Appartements Les Myrtilles Le Grillen Au Murmure de l'Eau EasyColmar L…" at bounding box center [517, 263] width 498 height 36
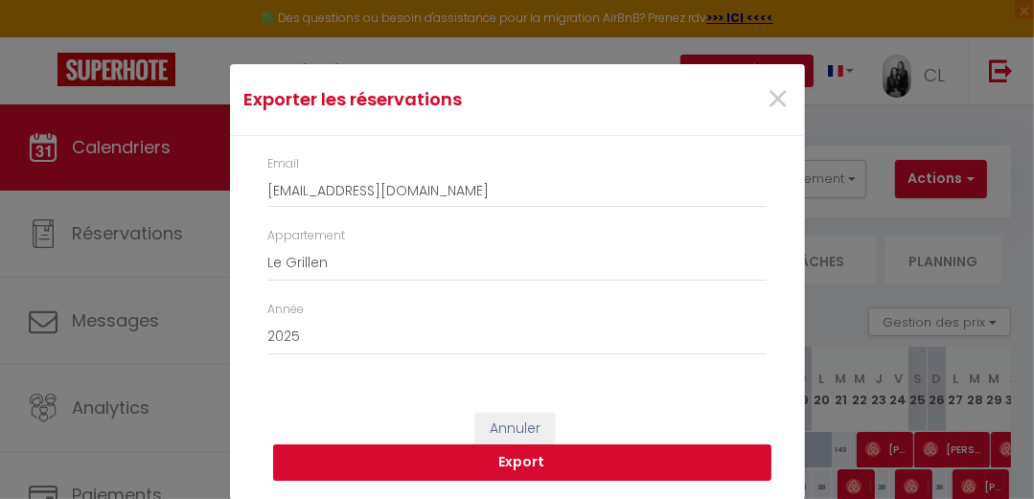
click at [475, 454] on button "Export" at bounding box center [522, 463] width 498 height 36
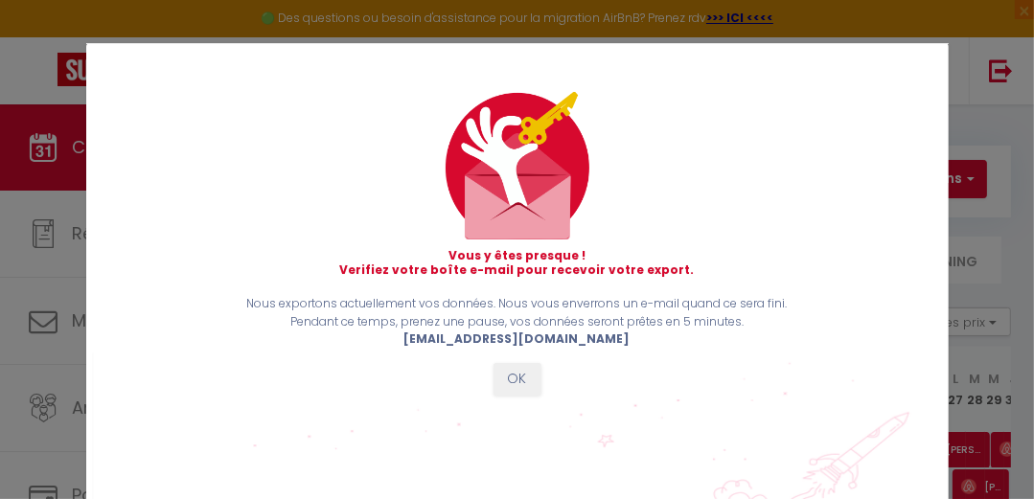
scroll to position [31, 0]
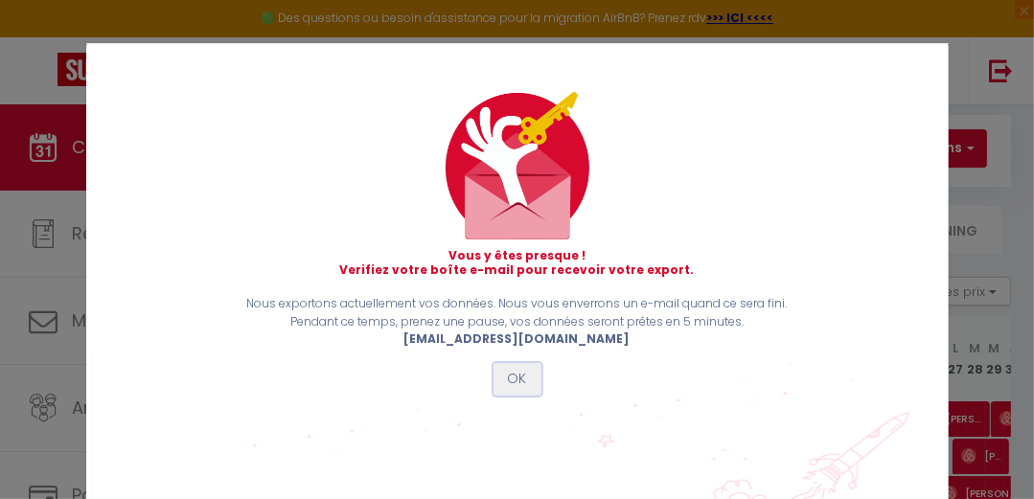
click at [499, 378] on button "OK" at bounding box center [517, 379] width 48 height 33
